Goal: Task Accomplishment & Management: Use online tool/utility

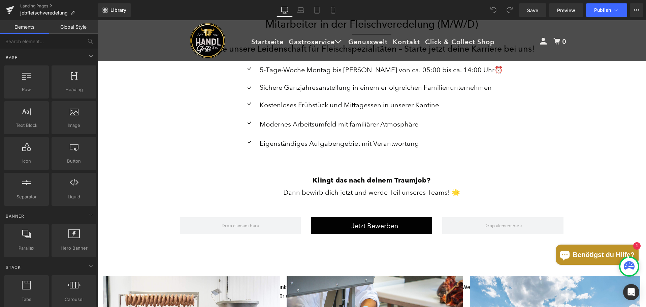
scroll to position [202, 0]
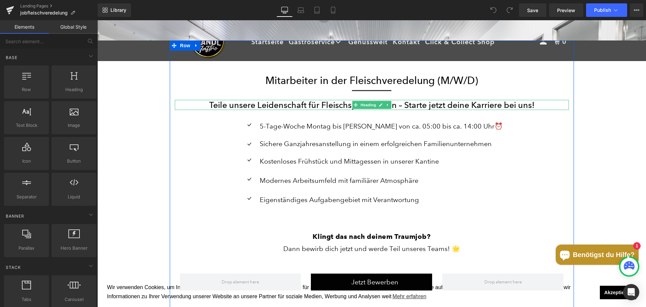
click at [466, 102] on h3 "Teile unsere Leidenschaft für Fleischspezialitäten – Starte jetzt deine Karrier…" at bounding box center [372, 105] width 394 height 10
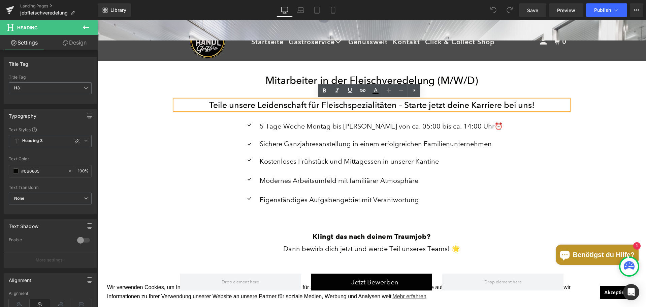
click at [276, 104] on h3 "Teile unsere Leidenschaft für Fleischspezialitäten – Starte jetzt deine Karrier…" at bounding box center [372, 105] width 394 height 10
click at [548, 104] on h3 "Teile unsere Leidenschaft für Fleischspezialitäten – Starte jetzt deine Karrier…" at bounding box center [372, 105] width 394 height 10
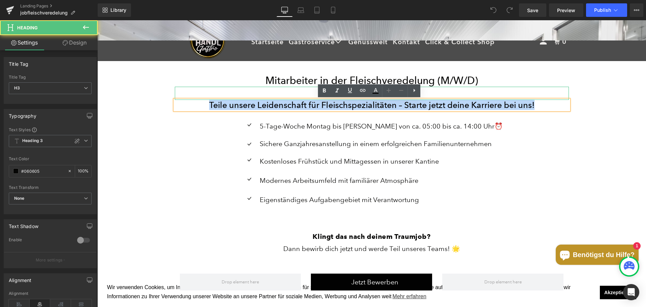
drag, startPoint x: 548, startPoint y: 104, endPoint x: 200, endPoint y: 92, distance: 348.6
click at [200, 92] on div "Mitarbeiter in der Fleischveredelung (M/W/D) Heading Separator Teile unsere Lei…" at bounding box center [372, 183] width 404 height 219
paste div
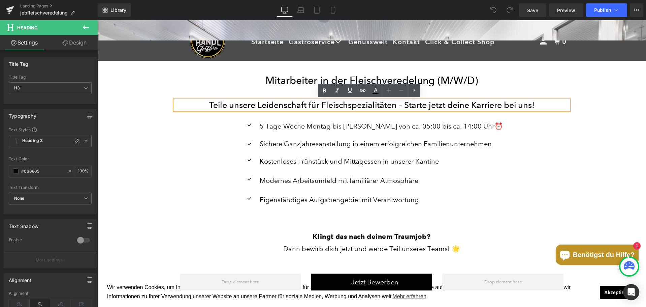
scroll to position [1995, 544]
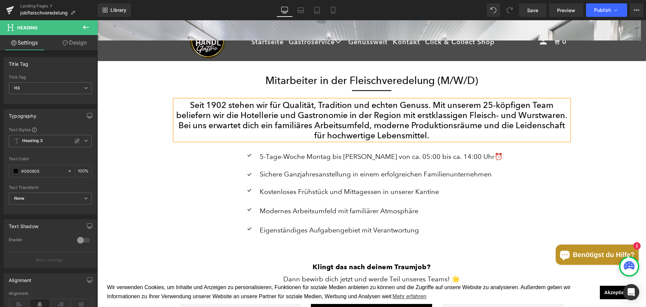
click at [282, 121] on h3 "Seit 1902 stehen wir für Qualität, Tradition und echten Genuss. Mit unserem 25-…" at bounding box center [372, 120] width 394 height 40
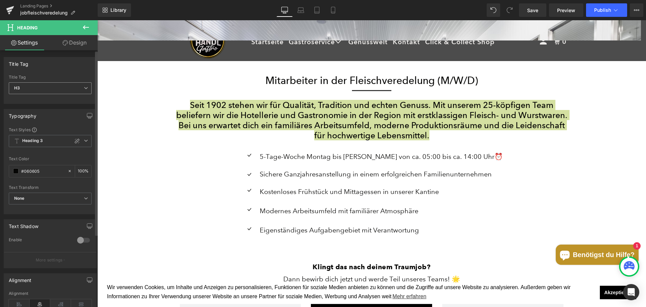
click at [84, 89] on icon at bounding box center [86, 88] width 4 height 4
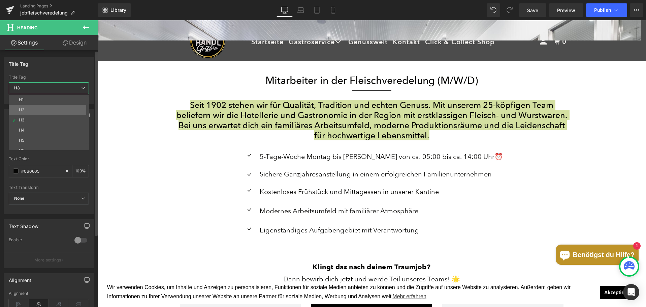
click at [62, 106] on li "H2" at bounding box center [50, 110] width 83 height 10
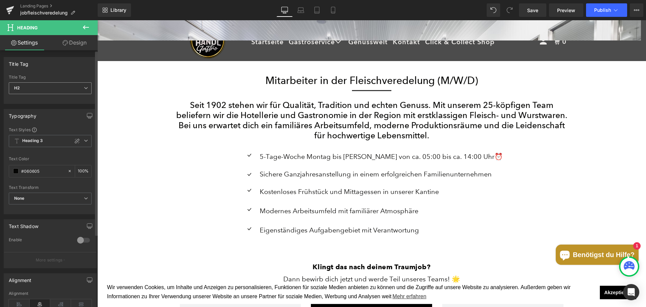
click at [60, 88] on span "H2" at bounding box center [50, 88] width 83 height 12
click at [48, 67] on div "Title Tag" at bounding box center [50, 63] width 92 height 13
click at [48, 139] on span "Heading 3" at bounding box center [50, 141] width 83 height 12
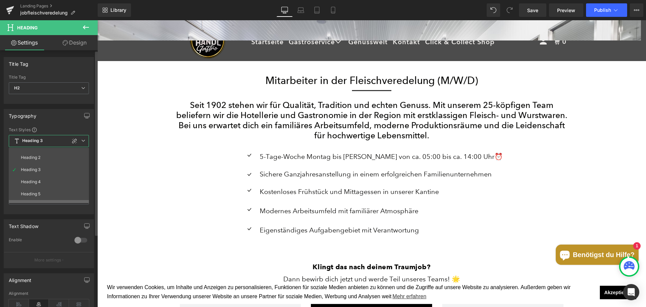
scroll to position [0, 0]
click at [36, 156] on li "Custom" at bounding box center [50, 154] width 83 height 12
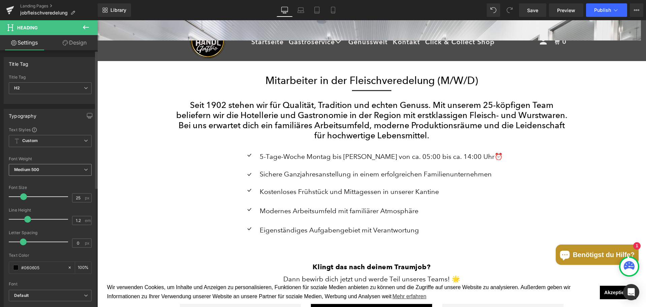
click at [41, 168] on span "Medium 500" at bounding box center [50, 170] width 83 height 12
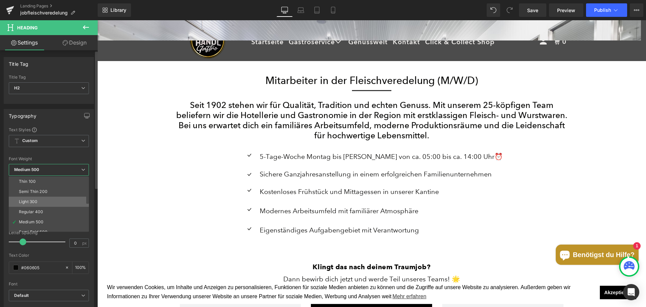
click at [37, 203] on div "Light 300" at bounding box center [28, 201] width 19 height 5
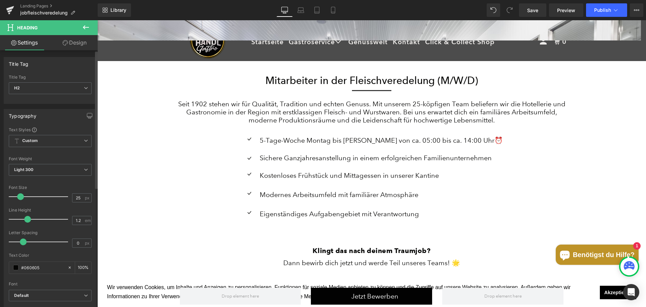
scroll to position [1979, 544]
click at [20, 195] on span at bounding box center [20, 196] width 7 height 7
click at [28, 218] on span at bounding box center [27, 219] width 7 height 7
click at [42, 79] on div "Title Tag" at bounding box center [50, 77] width 83 height 5
click at [41, 87] on span "H2" at bounding box center [50, 88] width 83 height 12
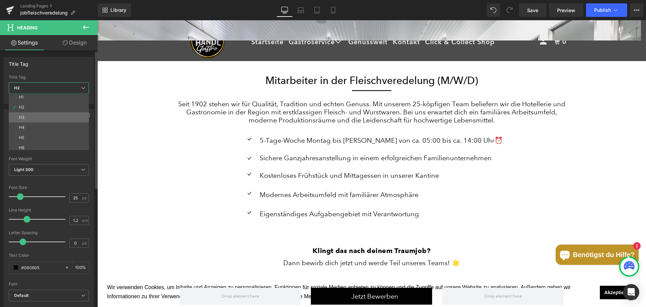
scroll to position [5, 0]
click at [41, 135] on li "H5" at bounding box center [50, 135] width 83 height 10
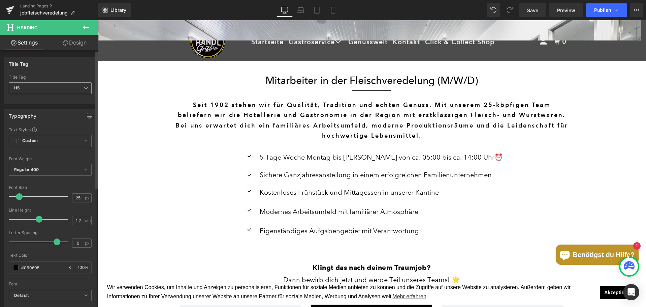
scroll to position [1996, 544]
click at [49, 88] on span "H5" at bounding box center [50, 88] width 83 height 12
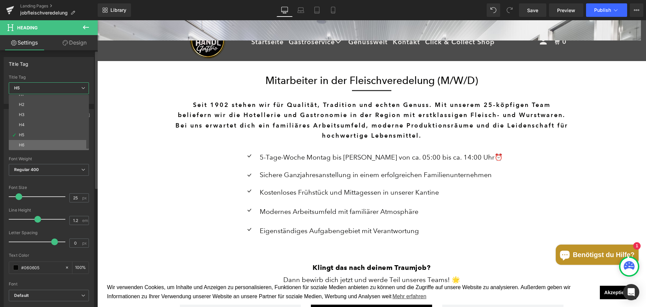
click at [39, 145] on li "H6" at bounding box center [50, 145] width 83 height 10
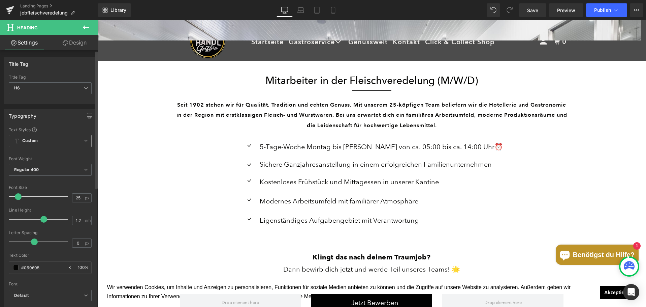
scroll to position [1986, 544]
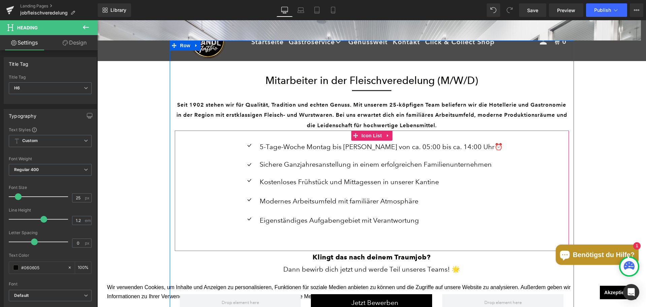
click at [353, 124] on h6 "Seit 1902 stehen wir für Qualität, Tradition und echten Genuss. Mit unserem 25-…" at bounding box center [372, 115] width 394 height 31
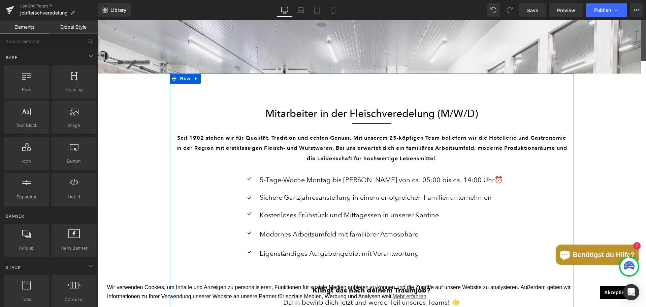
scroll to position [168, 0]
click at [363, 112] on span "Heading" at bounding box center [368, 114] width 18 height 8
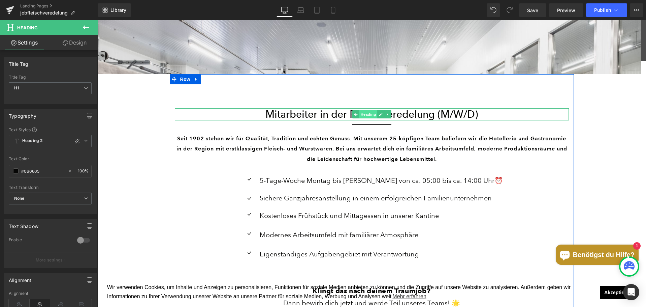
click at [365, 114] on span "Heading" at bounding box center [368, 114] width 18 height 8
click at [377, 116] on link at bounding box center [380, 114] width 7 height 8
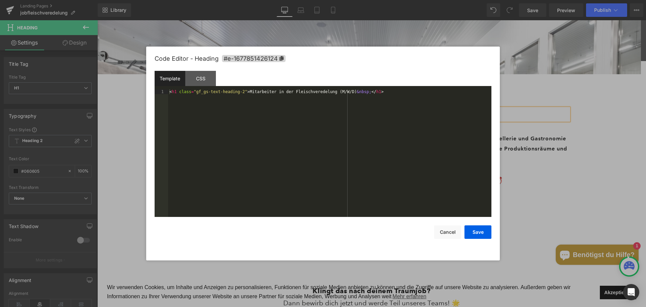
click at [374, 0] on div "Heading You are previewing how the will restyle your page. You can not edit Ele…" at bounding box center [323, 0] width 646 height 0
click at [177, 87] on div "Template CSS" at bounding box center [323, 80] width 337 height 19
click at [176, 79] on div "Template" at bounding box center [170, 78] width 31 height 15
click at [196, 79] on div "CSS" at bounding box center [200, 78] width 31 height 15
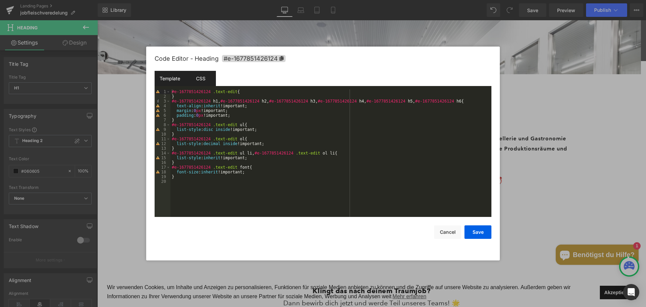
click at [162, 75] on div "Template" at bounding box center [170, 78] width 31 height 15
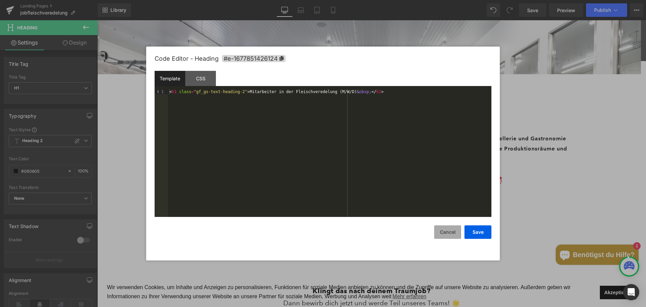
click at [447, 232] on button "Cancel" at bounding box center [447, 231] width 27 height 13
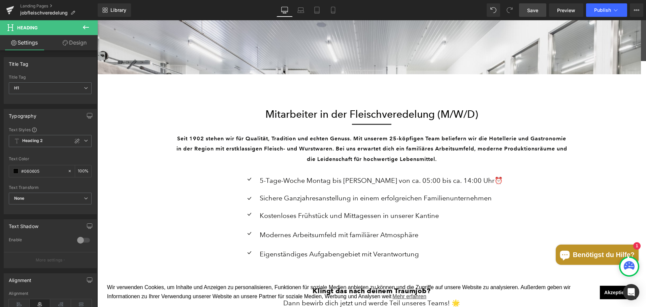
click at [535, 13] on span "Save" at bounding box center [532, 10] width 11 height 7
click at [637, 9] on icon at bounding box center [636, 9] width 5 height 5
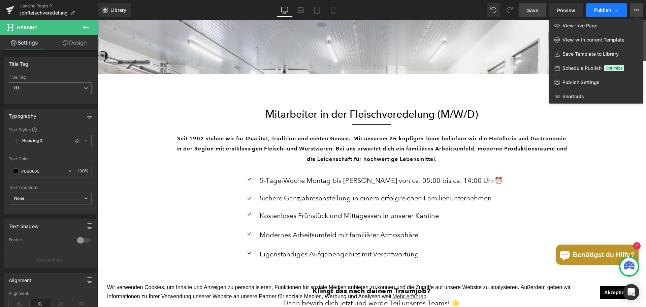
click at [618, 9] on icon at bounding box center [616, 10] width 7 height 7
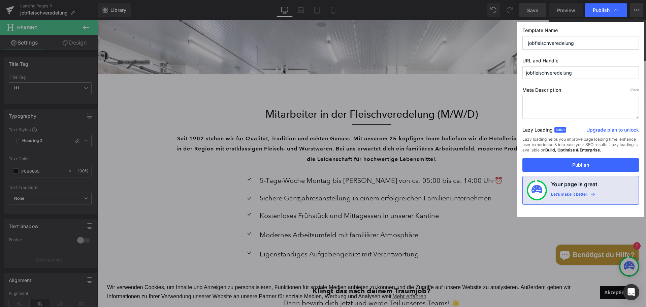
drag, startPoint x: 594, startPoint y: 77, endPoint x: 495, endPoint y: 79, distance: 98.7
click at [495, 79] on div "Publish Template Name jobfleischveredelung URL and Handle jobfleischveredelung …" at bounding box center [323, 153] width 646 height 307
click at [580, 161] on button "Publish" at bounding box center [581, 164] width 117 height 13
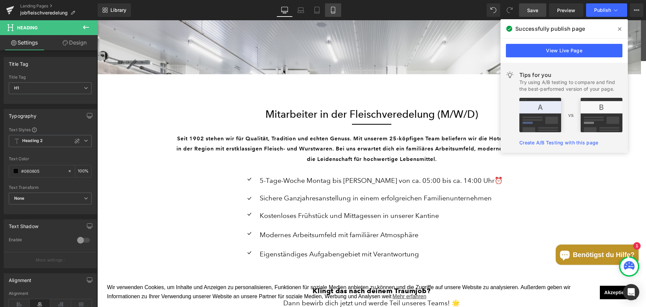
click at [329, 9] on link "Mobile" at bounding box center [333, 9] width 16 height 13
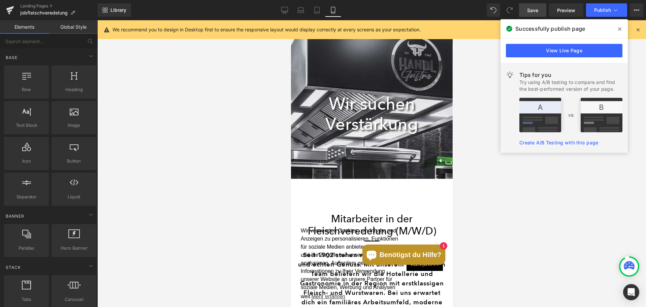
click at [573, 239] on div at bounding box center [371, 163] width 549 height 286
click at [619, 25] on span at bounding box center [620, 29] width 11 height 11
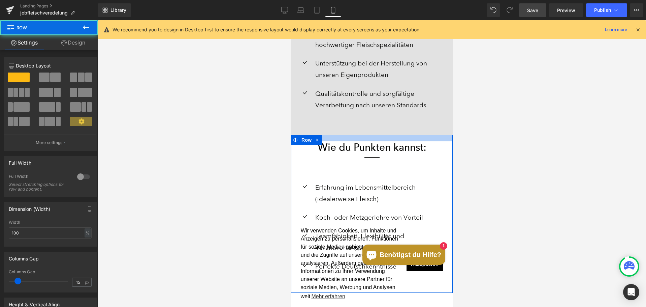
scroll to position [2298, 157]
drag, startPoint x: 356, startPoint y: 156, endPoint x: 356, endPoint y: 163, distance: 6.4
click at [356, 163] on div "Wie du Punkten kannst: Heading Separator Icon Erfahrung im Lebensmittelbereich …" at bounding box center [372, 214] width 162 height 158
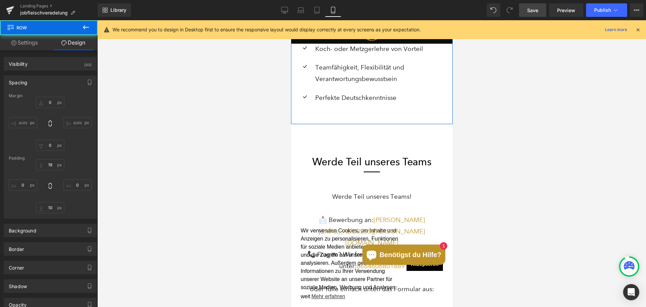
scroll to position [1381, 0]
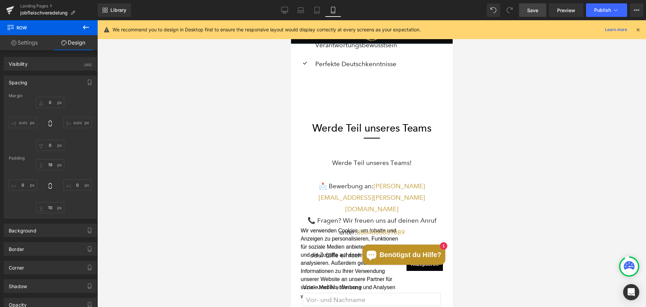
click at [357, 119] on div "Werde Teil unseres Teams" at bounding box center [372, 112] width 162 height 44
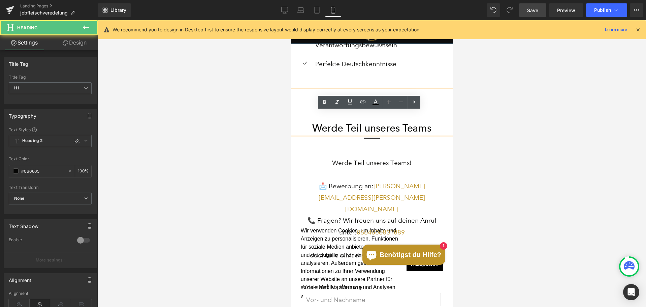
click at [336, 134] on div "Werde Teil unseres Teams" at bounding box center [372, 112] width 162 height 44
click at [308, 134] on div "Werde Teil unseres Teams" at bounding box center [372, 112] width 162 height 44
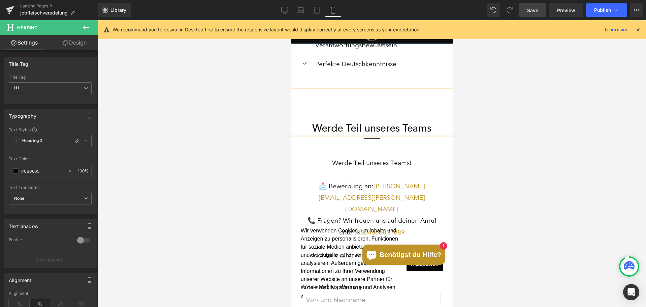
click at [322, 127] on div "Werde Teil unseres Teams" at bounding box center [372, 112] width 162 height 44
click at [67, 45] on icon at bounding box center [65, 42] width 5 height 5
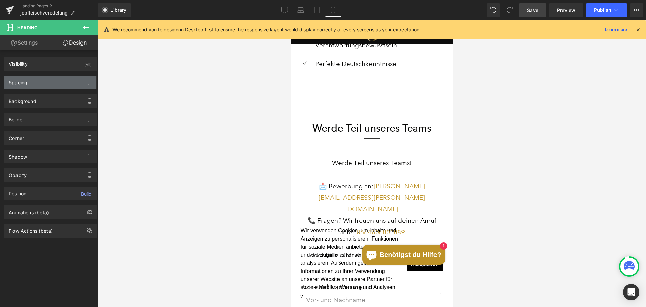
click at [42, 85] on div "Spacing" at bounding box center [50, 82] width 92 height 13
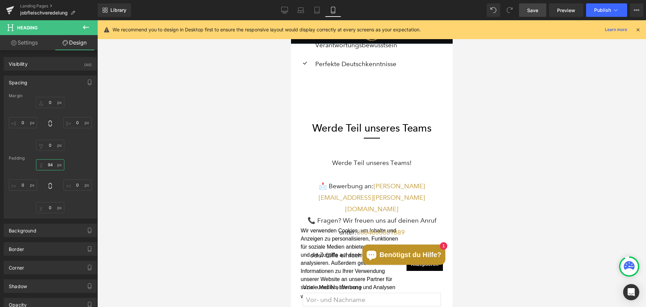
click at [46, 165] on input "94" at bounding box center [50, 164] width 28 height 11
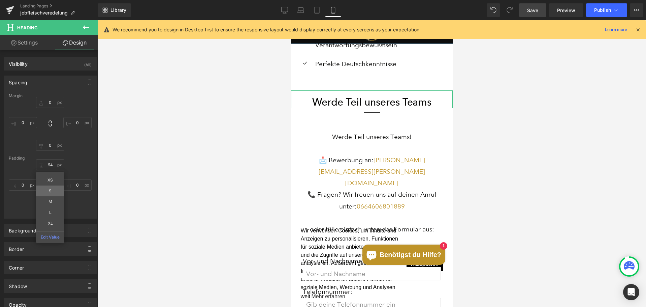
scroll to position [2272, 157]
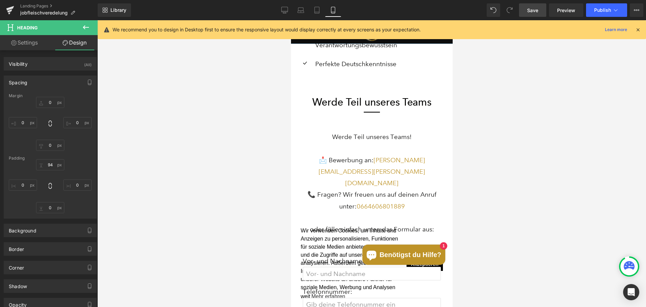
click at [541, 163] on div at bounding box center [371, 163] width 549 height 286
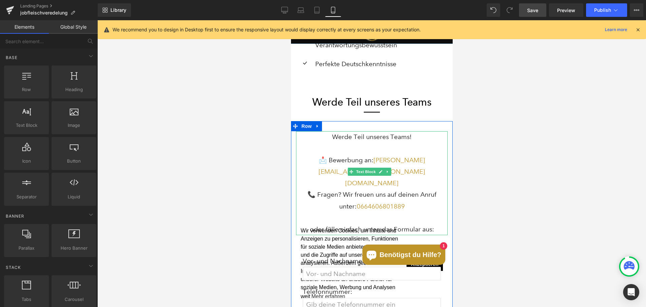
click at [368, 143] on p "Werde Teil unseres Teams!" at bounding box center [372, 136] width 152 height 11
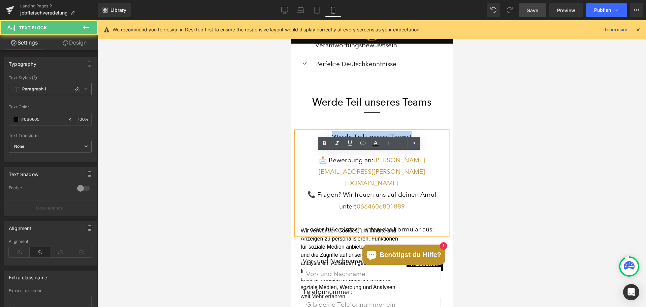
drag, startPoint x: 421, startPoint y: 162, endPoint x: 305, endPoint y: 161, distance: 115.6
click at [305, 143] on p "Werde Teil unseres Teams!" at bounding box center [372, 136] width 152 height 11
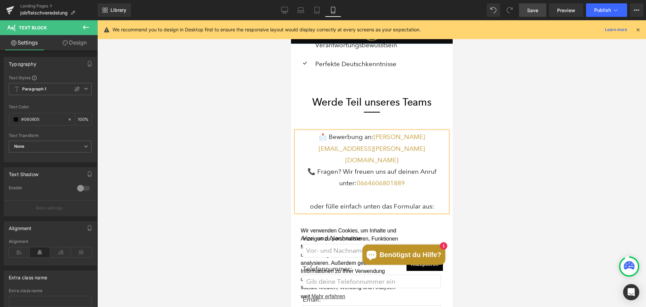
scroll to position [2249, 157]
click at [529, 187] on div at bounding box center [371, 163] width 549 height 286
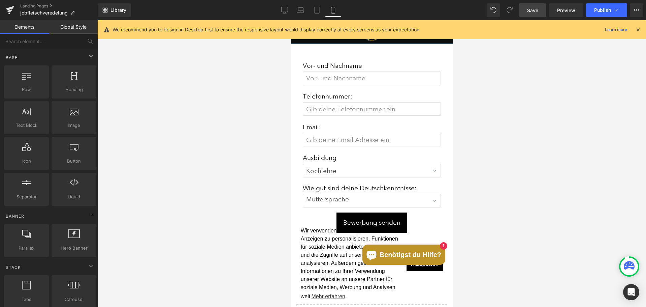
scroll to position [1584, 0]
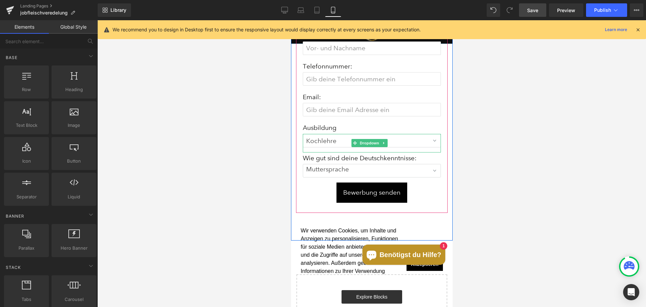
click at [344, 147] on div "Kochlehre Metzgerlehre Erfahrung im Lebensmittelbereich" at bounding box center [372, 143] width 138 height 19
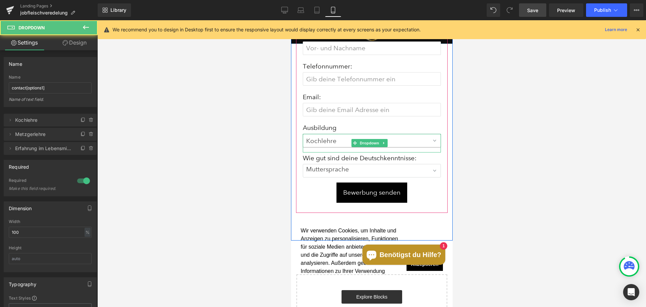
click at [339, 139] on select "Kochlehre Metzgerlehre Erfahrung im Lebensmittelbereich" at bounding box center [372, 140] width 138 height 13
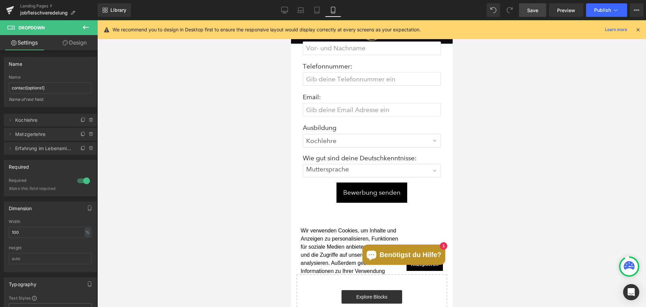
click at [516, 152] on div at bounding box center [371, 163] width 549 height 286
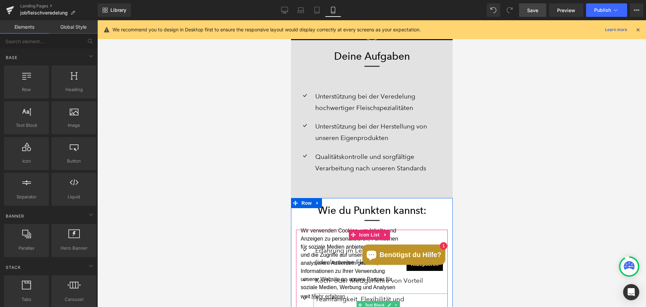
scroll to position [1112, 0]
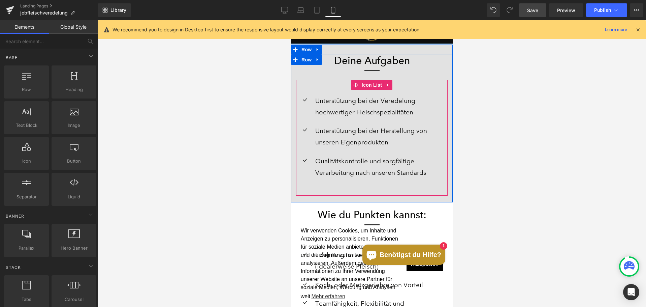
click at [336, 109] on div "Icon Unterstützung bei der Veredelung hochwertiger Fleischspezialitäten Text Bl…" at bounding box center [372, 138] width 152 height 116
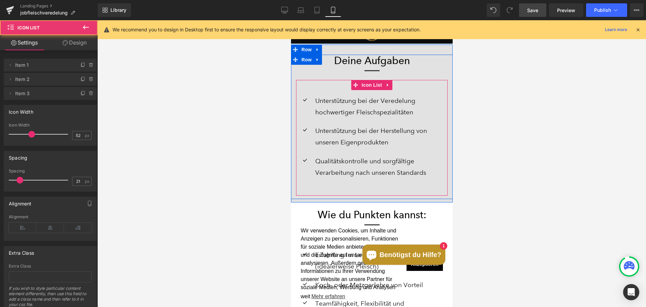
click at [560, 110] on div at bounding box center [371, 163] width 549 height 286
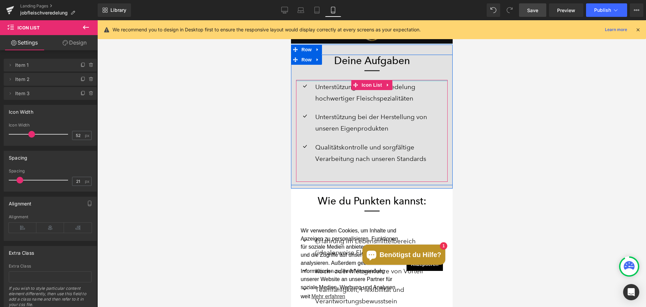
scroll to position [2234, 157]
click at [328, 90] on div "Deine Aufgaben Heading Separator Icon Unterstützung bei der Veredelung hochwert…" at bounding box center [372, 118] width 162 height 126
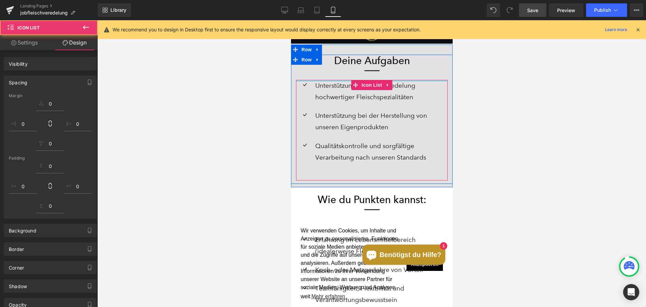
click at [579, 141] on div at bounding box center [371, 163] width 549 height 286
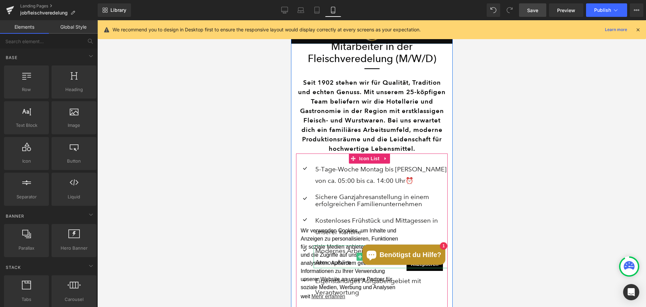
scroll to position [168, 0]
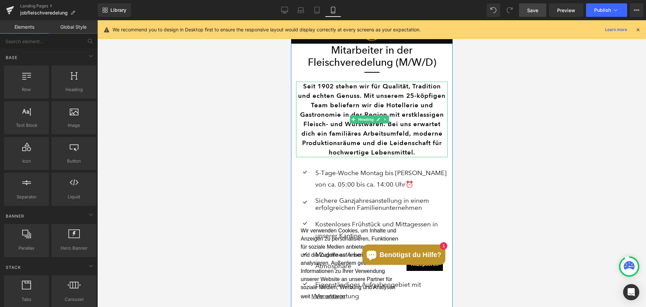
click at [388, 94] on h6 "Seit 1902 stehen wir für Qualität, Tradition und echten Genuss. Mit unserem 25-…" at bounding box center [372, 119] width 152 height 75
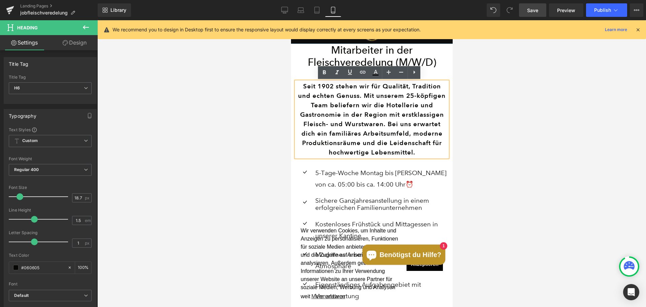
click at [517, 142] on div at bounding box center [371, 163] width 549 height 286
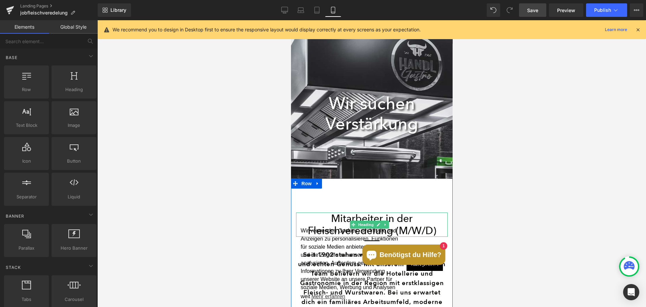
scroll to position [0, 0]
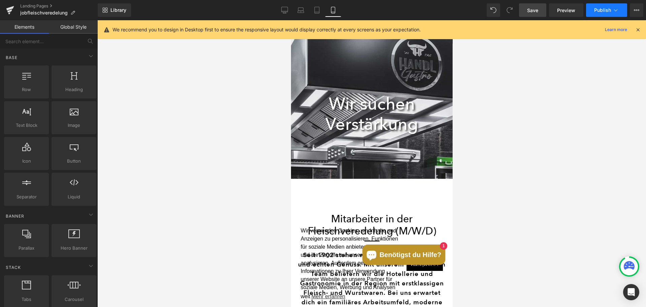
click at [609, 10] on span "Publish" at bounding box center [602, 9] width 17 height 5
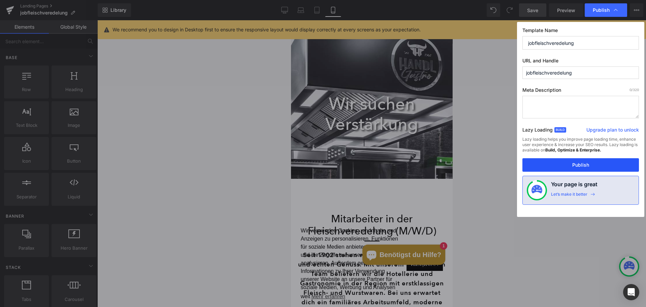
click at [550, 163] on button "Publish" at bounding box center [581, 164] width 117 height 13
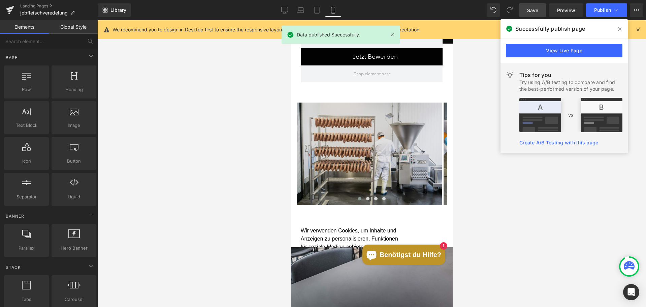
scroll to position [539, 0]
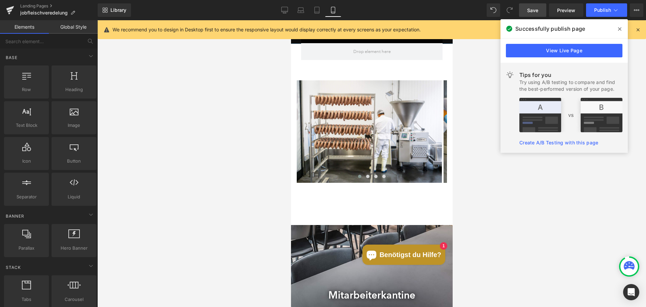
click at [377, 144] on div "Image" at bounding box center [369, 131] width 145 height 102
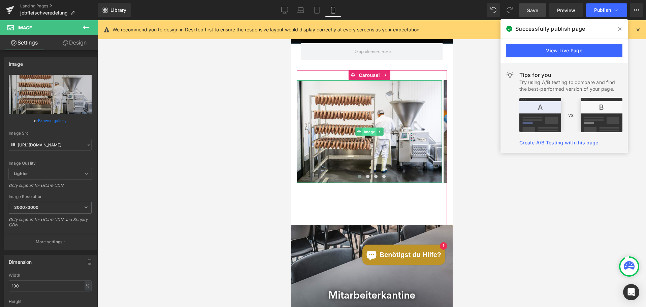
click at [373, 135] on span "Image" at bounding box center [369, 131] width 14 height 8
click at [555, 196] on div at bounding box center [371, 163] width 549 height 286
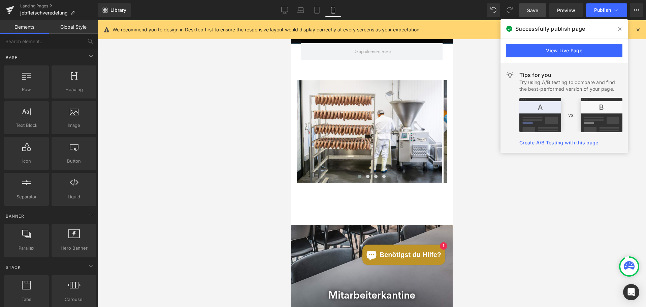
click at [615, 30] on span at bounding box center [620, 29] width 11 height 11
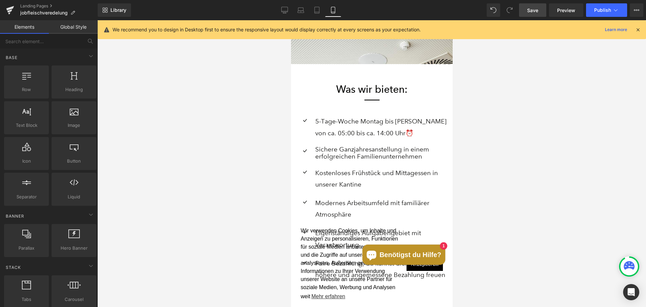
scroll to position [910, 0]
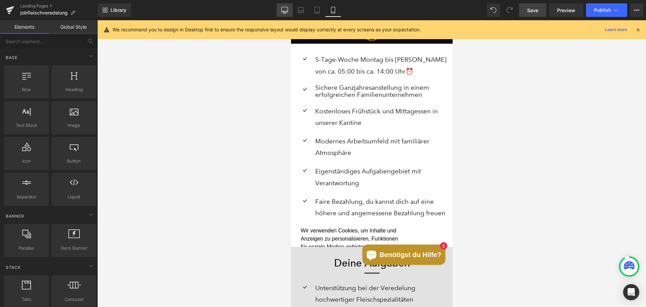
click at [292, 13] on link "Desktop" at bounding box center [285, 9] width 16 height 13
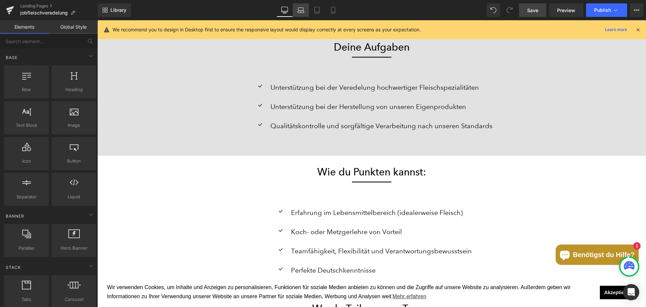
scroll to position [1084, 0]
click at [306, 11] on link "Laptop" at bounding box center [301, 9] width 16 height 13
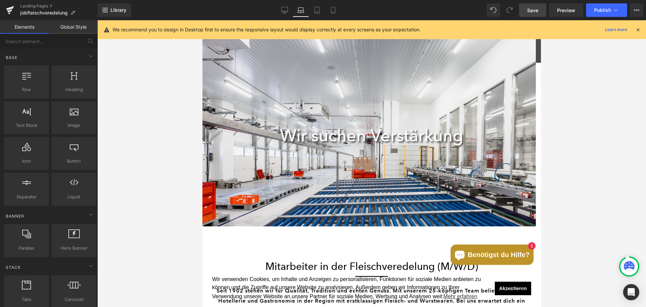
scroll to position [0, 0]
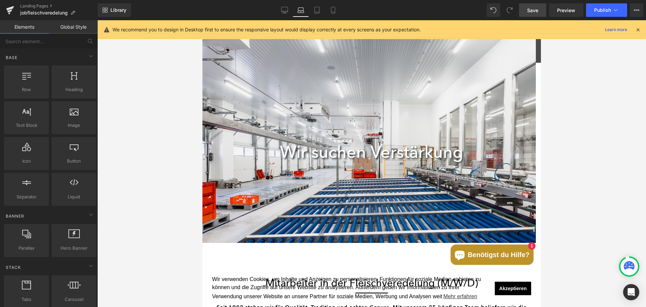
click at [294, 9] on link "Laptop" at bounding box center [301, 9] width 16 height 13
click at [289, 9] on link "Desktop" at bounding box center [285, 9] width 16 height 13
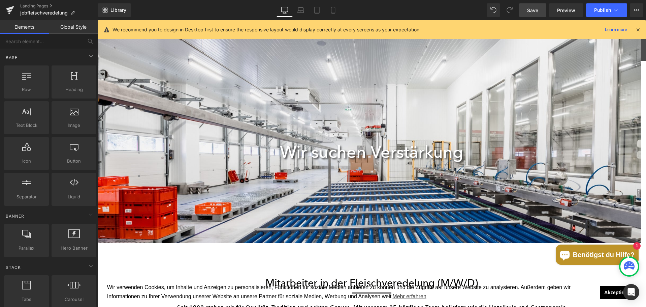
scroll to position [1933, 544]
